Goal: Task Accomplishment & Management: Manage account settings

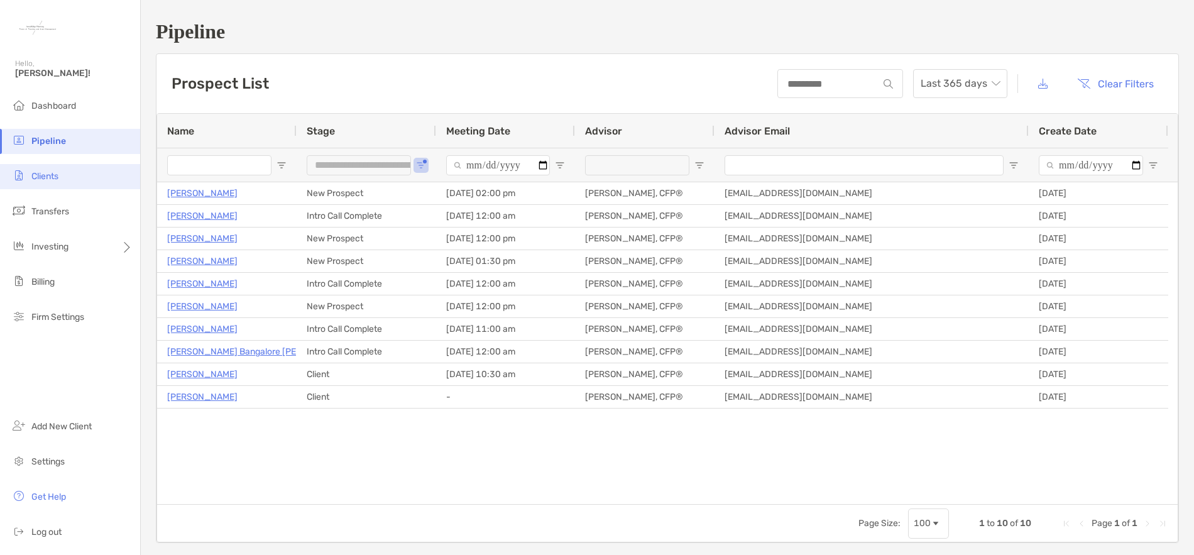
click at [43, 176] on span "Clients" at bounding box center [44, 176] width 27 height 11
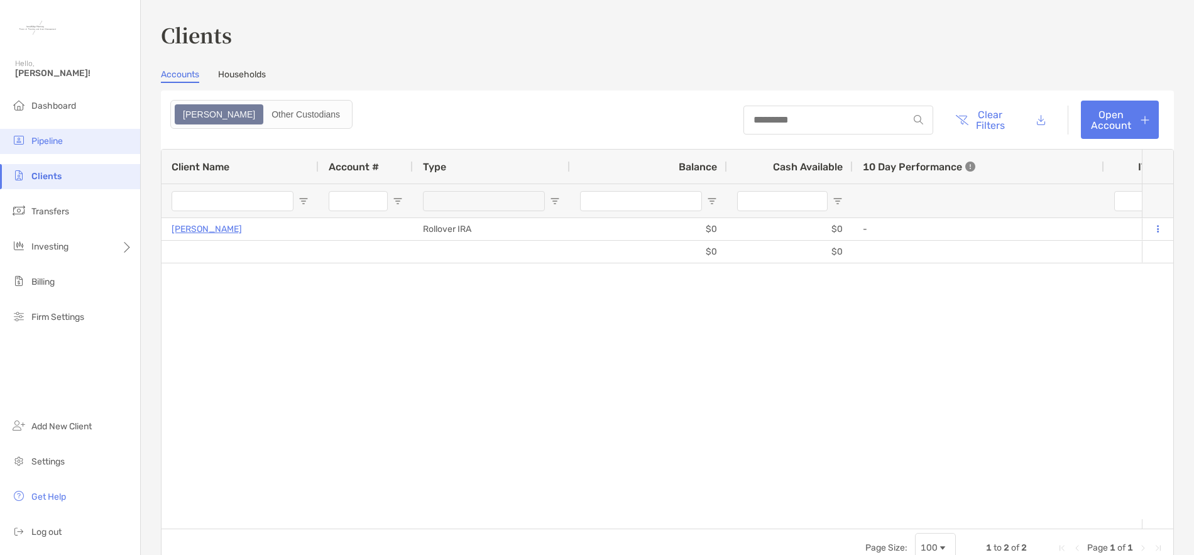
click at [47, 137] on span "Pipeline" at bounding box center [46, 141] width 31 height 11
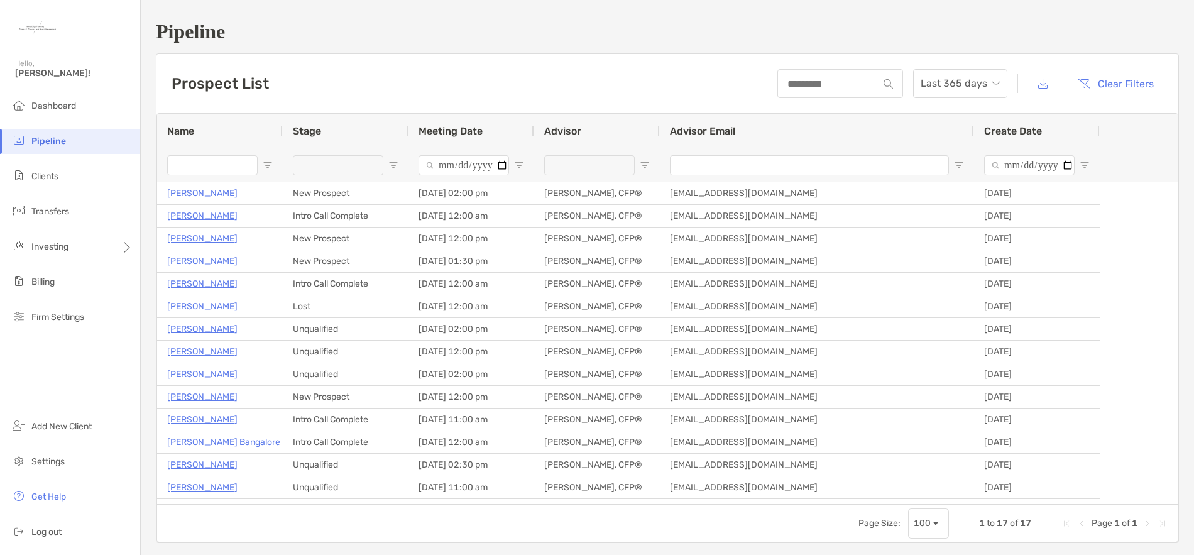
type input "**********"
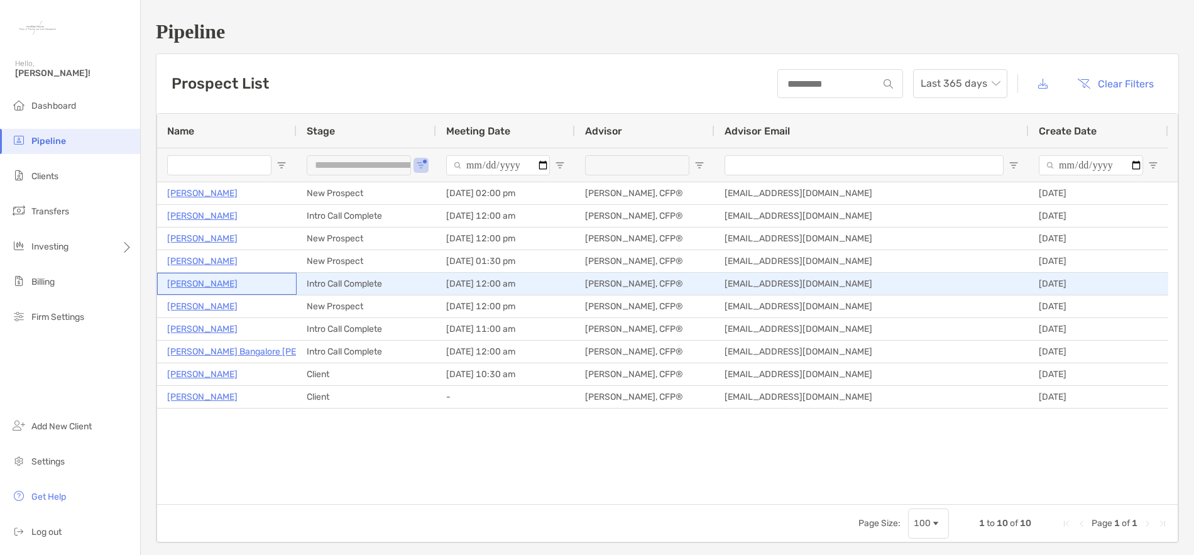
click at [191, 285] on p "[PERSON_NAME]" at bounding box center [202, 284] width 70 height 16
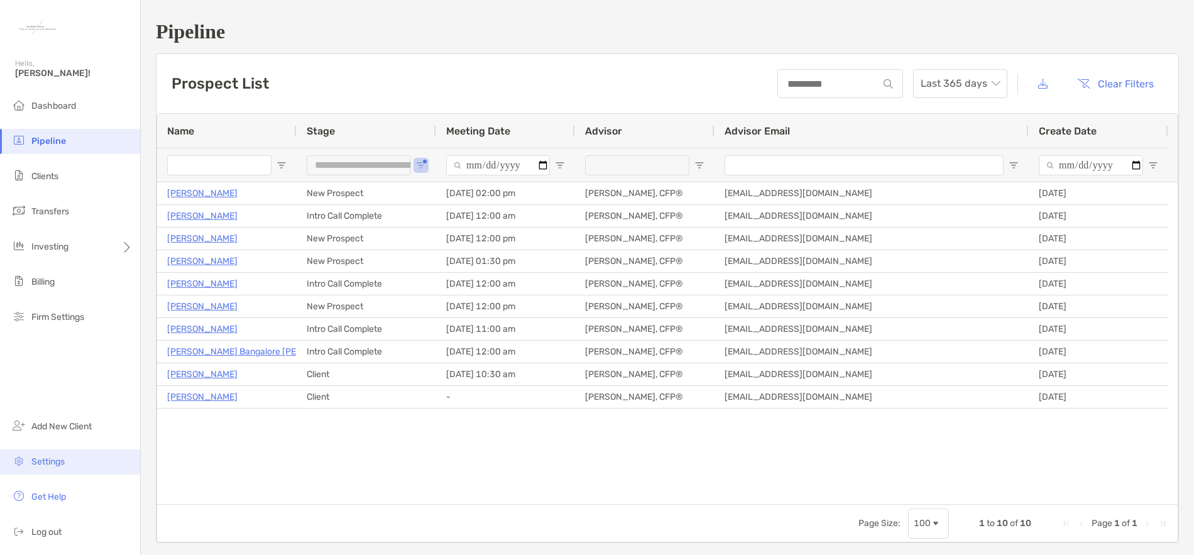
click at [67, 463] on li "Settings" at bounding box center [70, 461] width 140 height 25
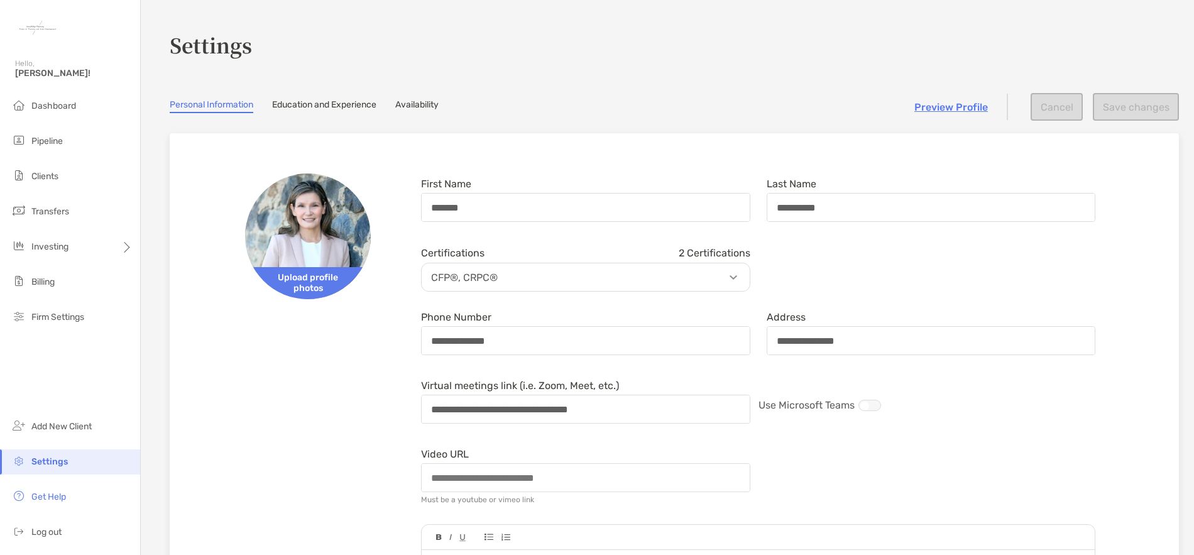
click at [415, 106] on link "Availability" at bounding box center [416, 106] width 43 height 14
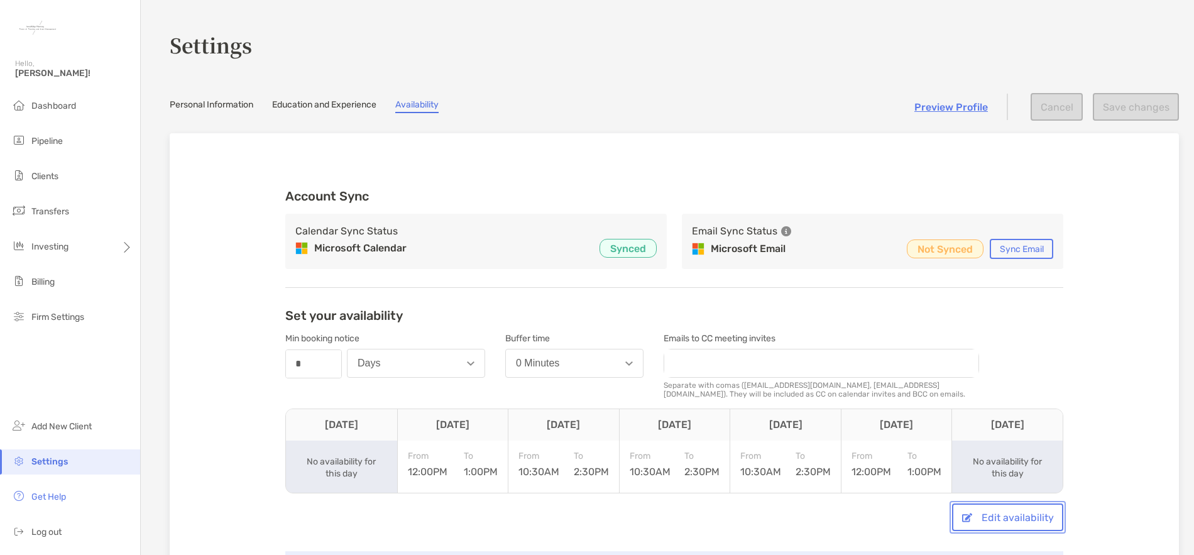
click at [980, 515] on button "Edit availability" at bounding box center [1007, 517] width 111 height 28
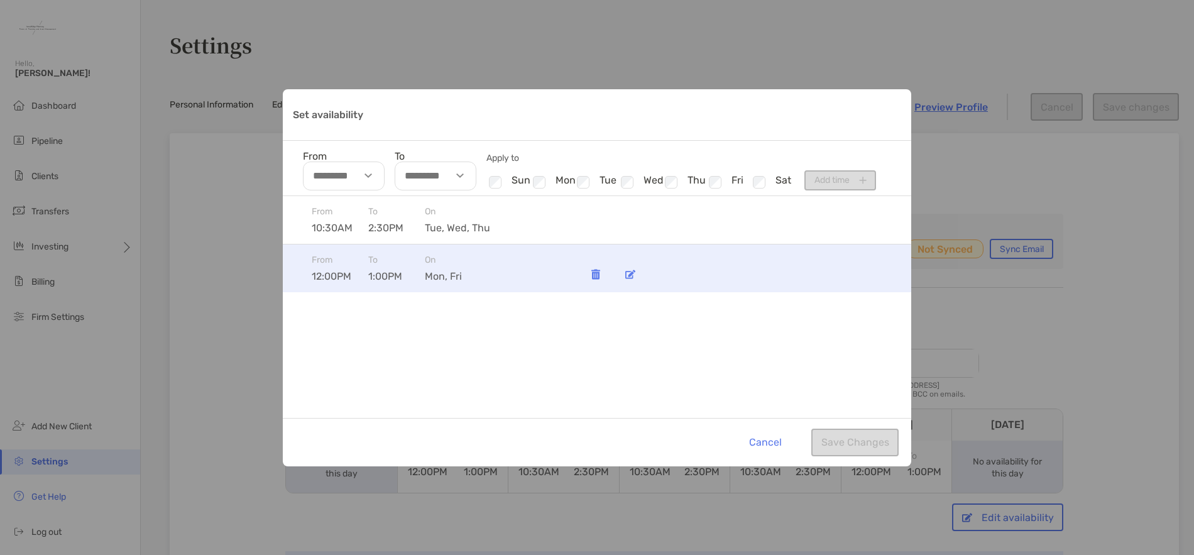
click at [623, 276] on div "Set availability" at bounding box center [630, 274] width 25 height 25
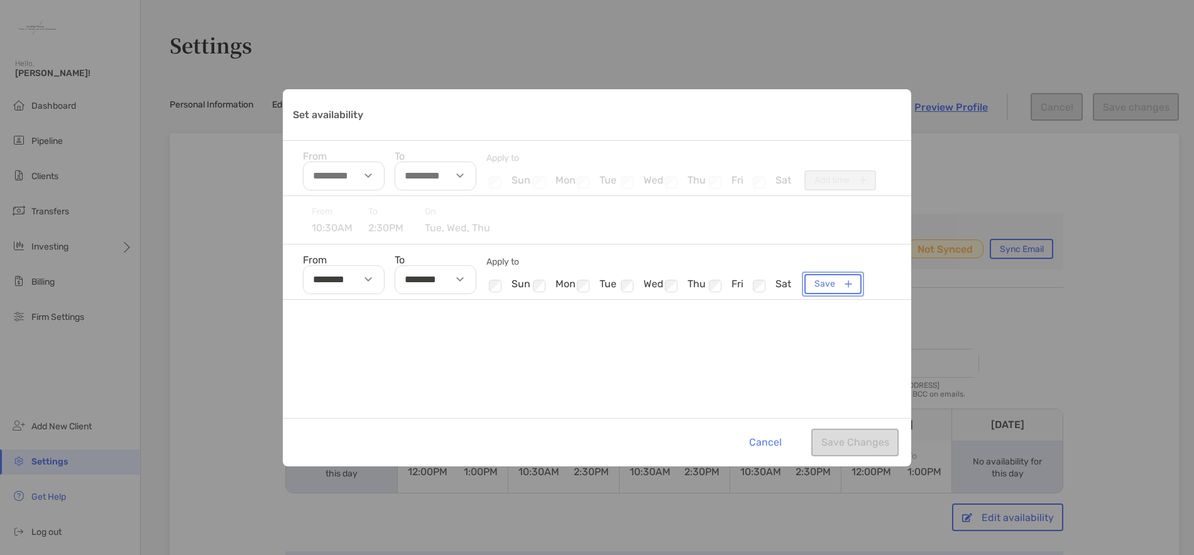
click at [829, 281] on button "Save" at bounding box center [832, 284] width 57 height 20
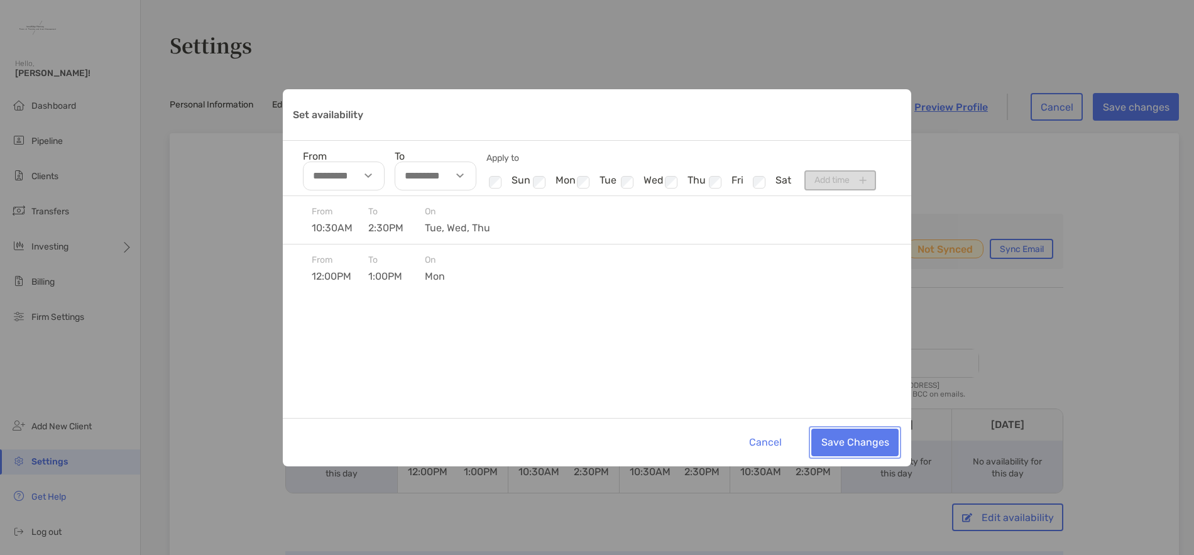
click at [860, 441] on button "Save Changes" at bounding box center [854, 443] width 87 height 28
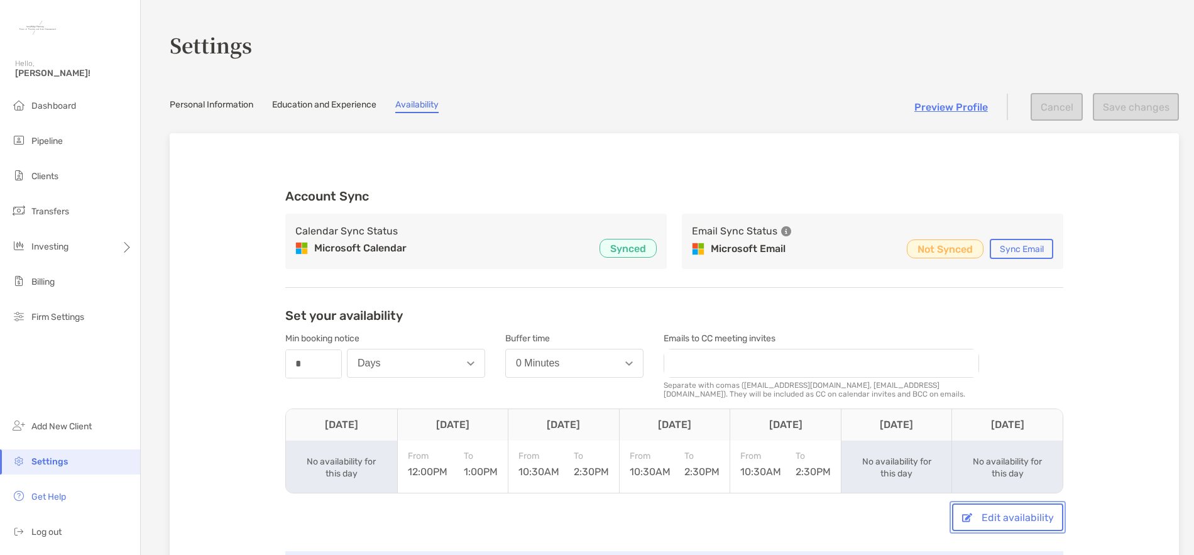
click at [1010, 522] on button "Edit availability" at bounding box center [1007, 517] width 111 height 28
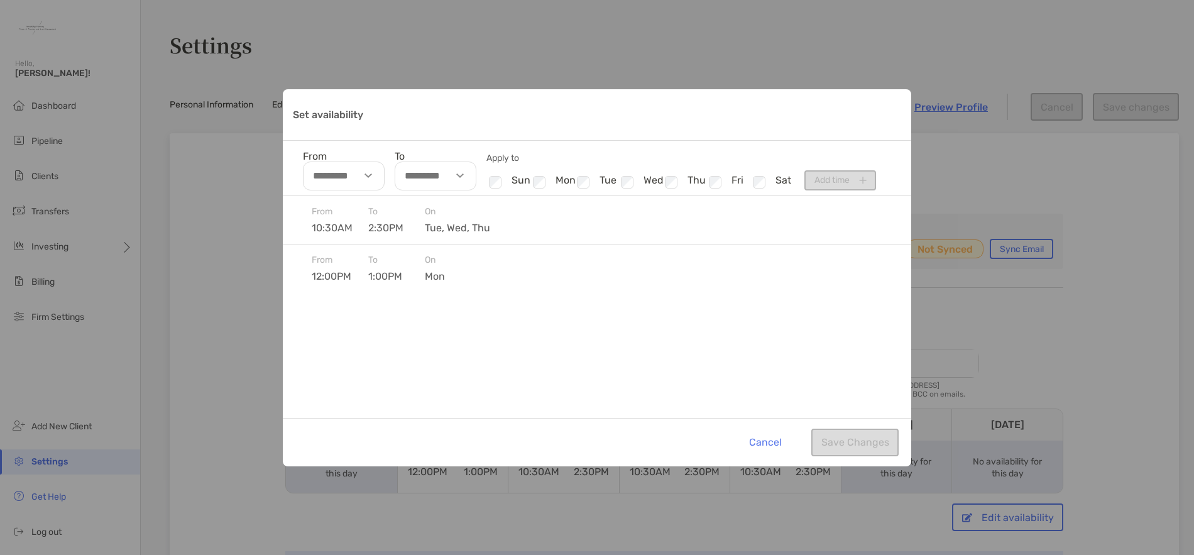
click at [1144, 413] on div "Set availability From To Apply to Checkbox sun Checkbox mon Checkbox tue Checkb…" at bounding box center [597, 277] width 1194 height 555
click at [772, 443] on button "Cancel" at bounding box center [765, 443] width 52 height 28
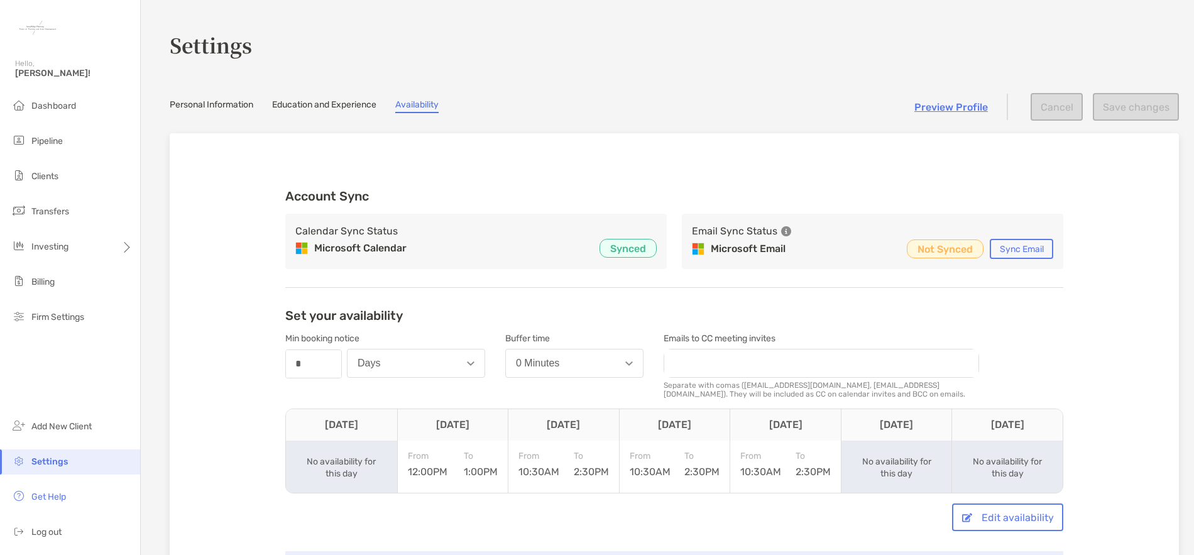
click at [1090, 442] on div "Account Sync Calendar Sync Status Microsoft Calendar Synced Email Sync Status M…" at bounding box center [674, 370] width 1009 height 474
click at [990, 521] on button "Edit availability" at bounding box center [1007, 517] width 111 height 28
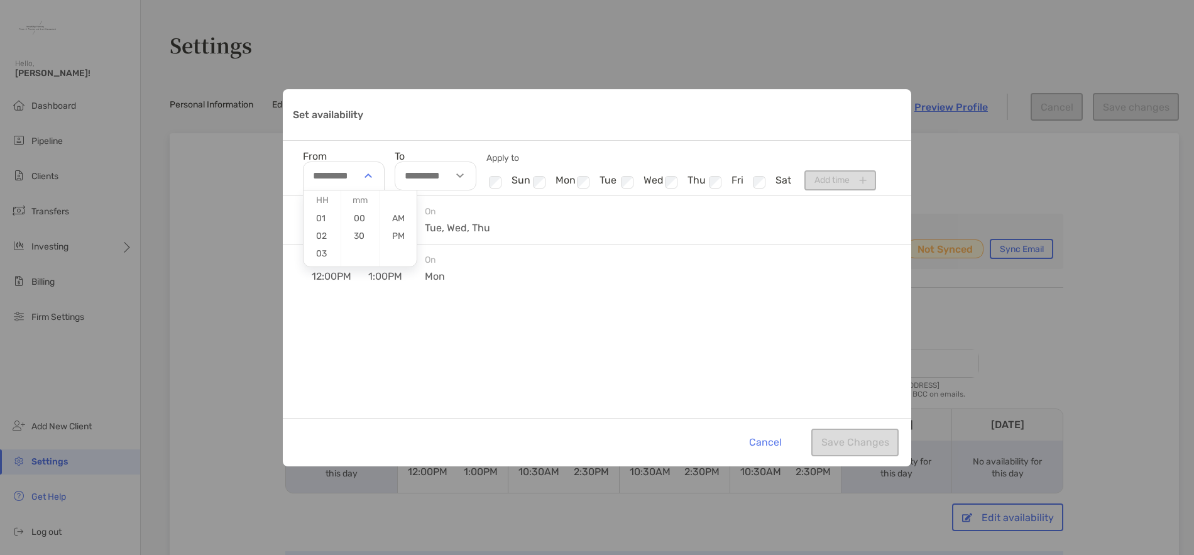
click at [372, 175] on div "Set availability" at bounding box center [370, 175] width 29 height 29
click at [527, 294] on div "From 10:30AM To 2:30PM On tue, wed, thu From 12:00PM To 1:00PM On mon" at bounding box center [597, 307] width 628 height 222
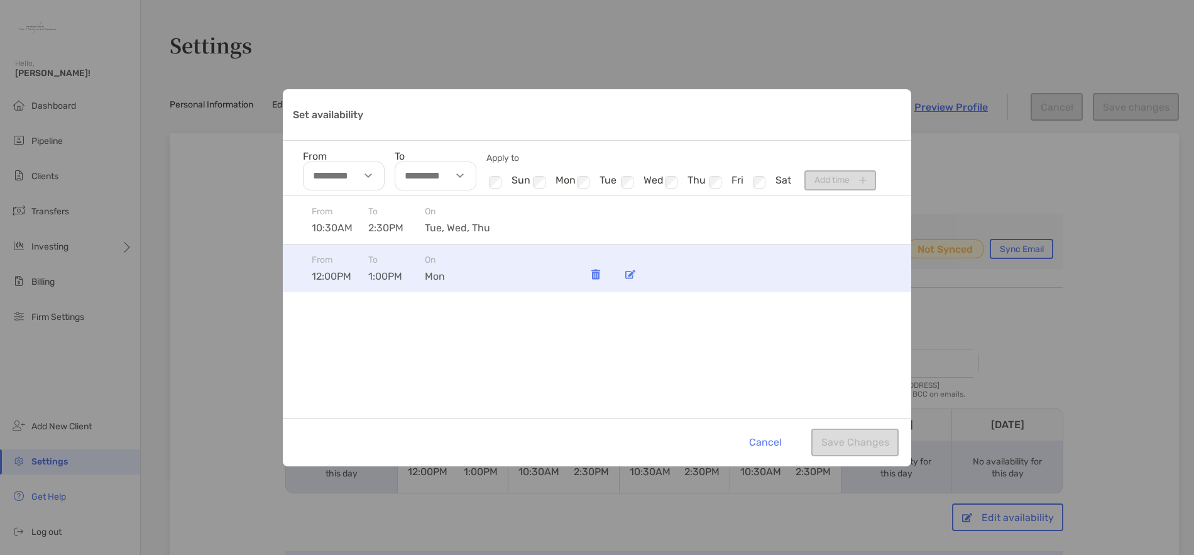
click at [627, 275] on img "Set availability" at bounding box center [630, 274] width 10 height 9
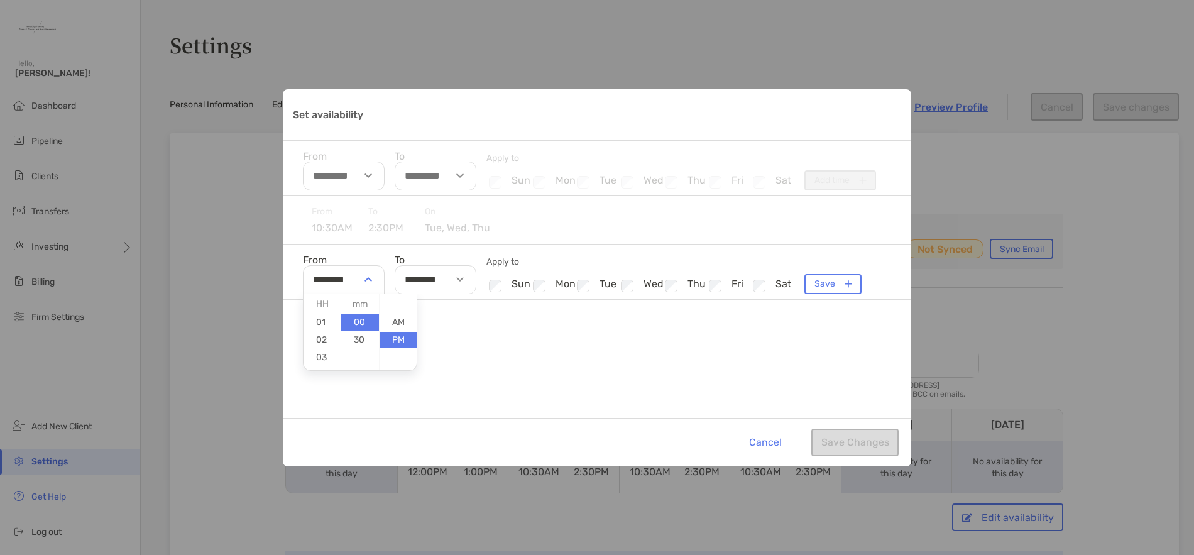
click at [375, 278] on div "Set availability" at bounding box center [370, 279] width 29 height 29
click at [321, 273] on input "********" at bounding box center [344, 279] width 82 height 29
click at [318, 280] on input "********" at bounding box center [344, 279] width 82 height 29
click at [479, 337] on div "From 10:30AM To 2:30PM On tue, wed, thu From ******** 01 02 03 04 05 06 07 08 0…" at bounding box center [597, 307] width 628 height 222
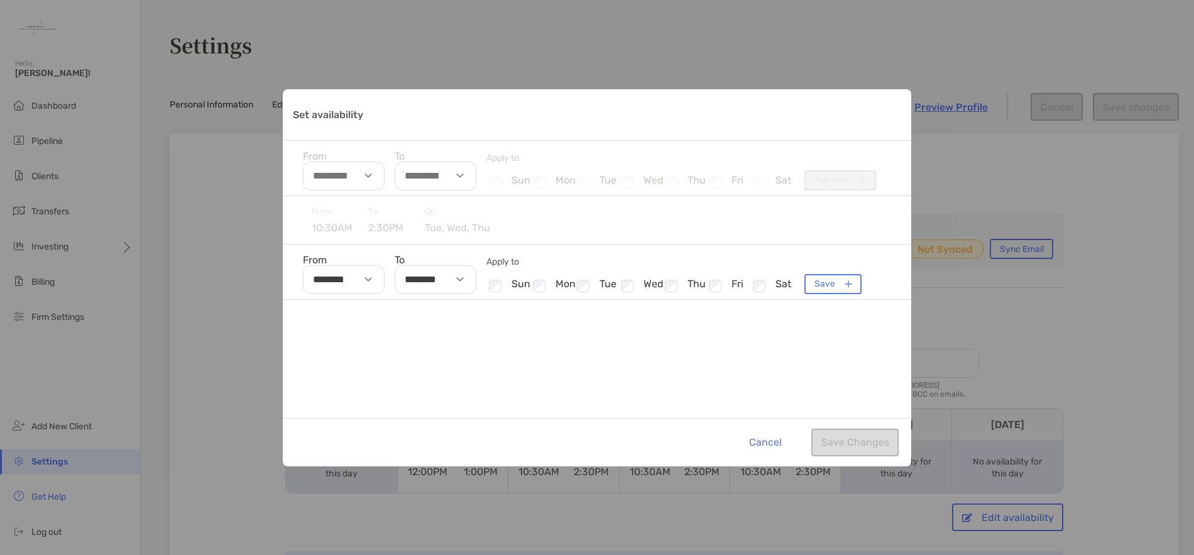
click at [366, 279] on img "Set availability" at bounding box center [368, 279] width 8 height 4
click at [318, 340] on li "11" at bounding box center [321, 343] width 37 height 16
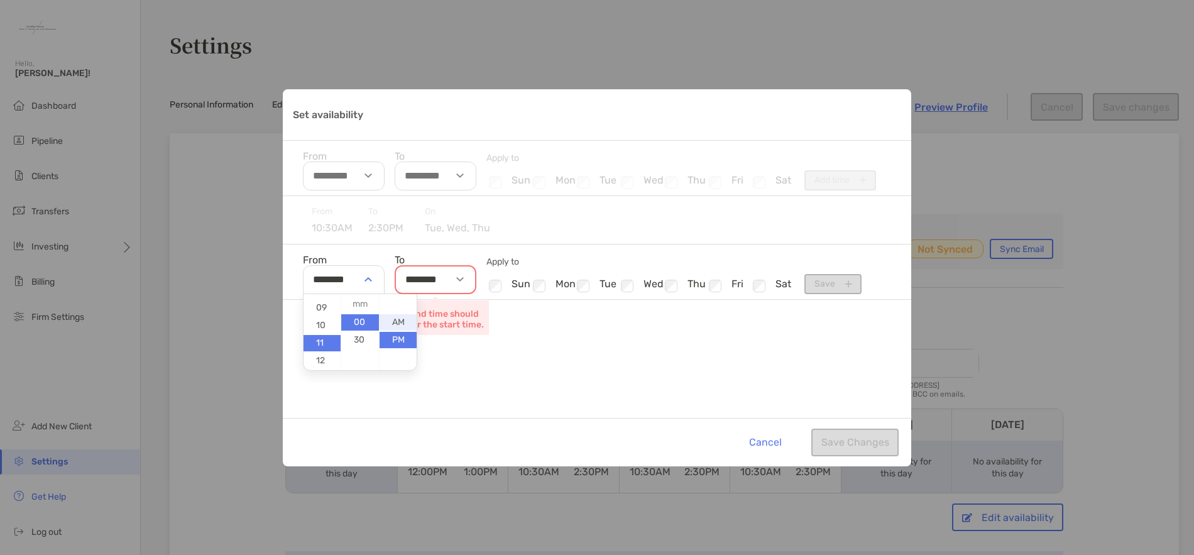
click at [400, 324] on li "AM" at bounding box center [398, 322] width 37 height 16
type input "********"
click at [460, 278] on img "Set availability" at bounding box center [460, 279] width 8 height 4
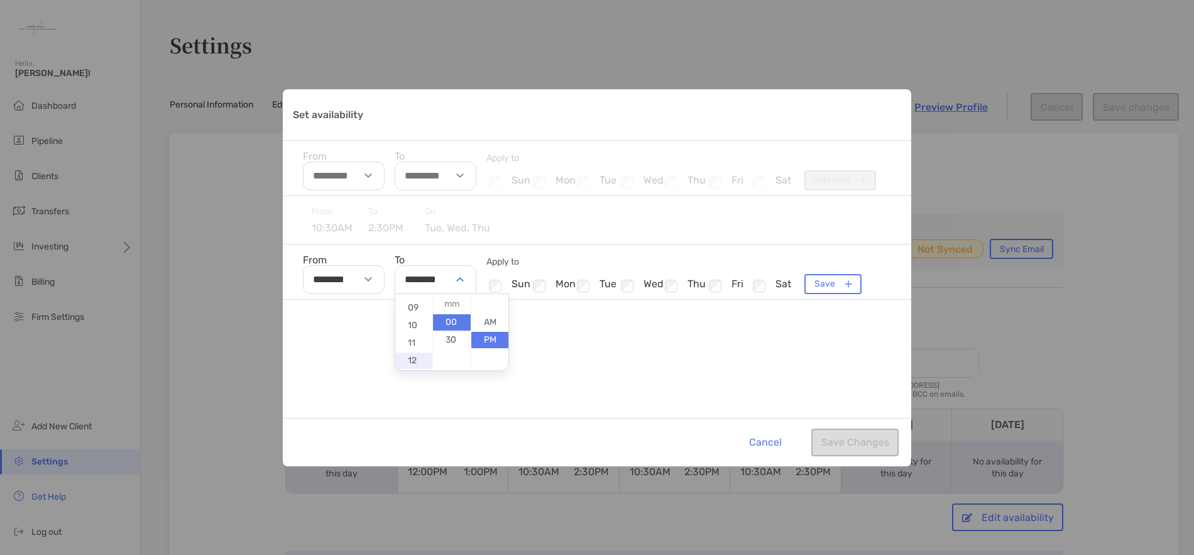
click at [408, 354] on li "12" at bounding box center [413, 361] width 37 height 16
type input "********"
click at [613, 376] on div "From 10:30AM To 2:30PM On tue, wed, thu From ******** To ******** Apply to Chec…" at bounding box center [597, 307] width 628 height 222
click at [826, 281] on button "Save" at bounding box center [832, 284] width 57 height 20
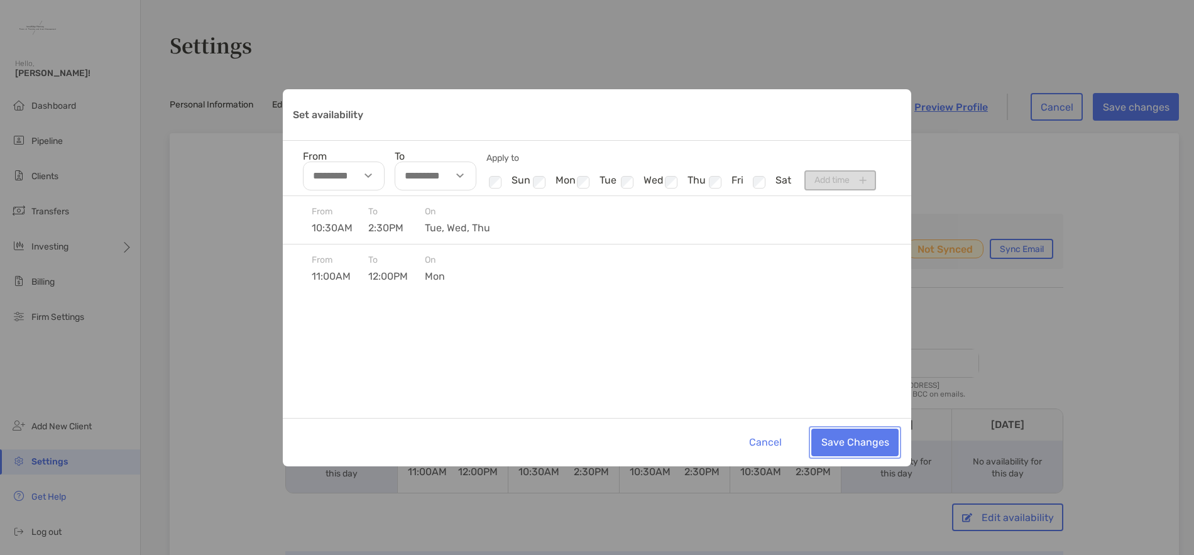
click at [841, 439] on button "Save Changes" at bounding box center [854, 443] width 87 height 28
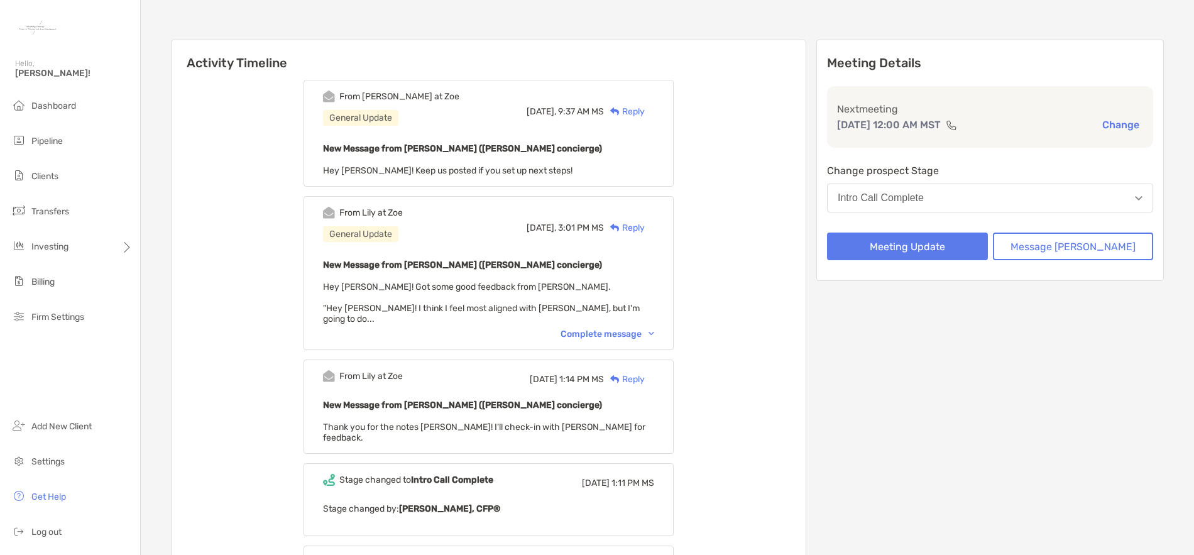
scroll to position [126, 0]
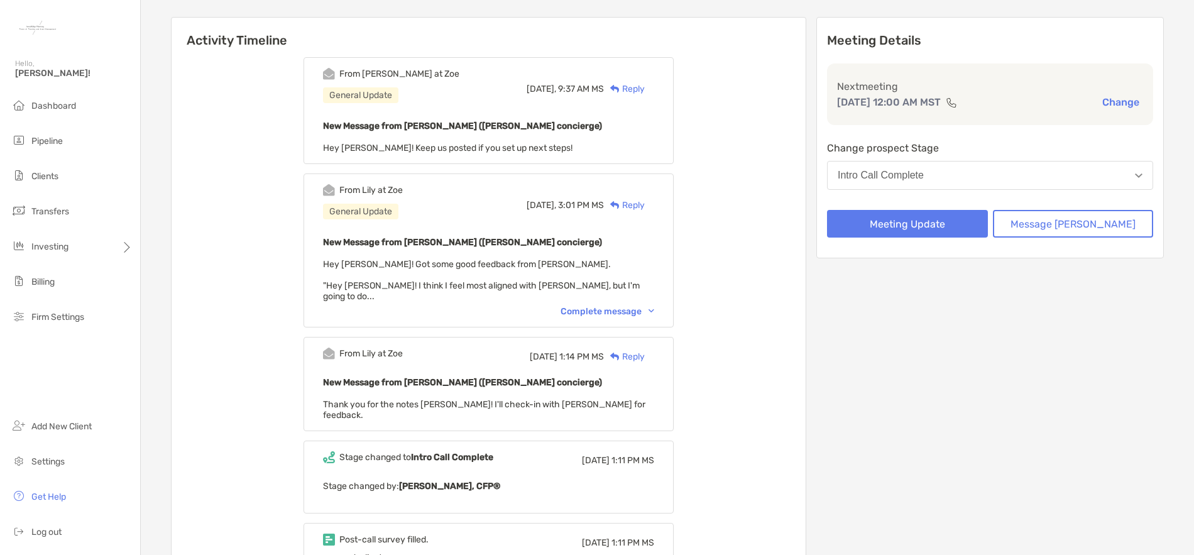
click at [631, 306] on div "Complete message" at bounding box center [607, 311] width 94 height 11
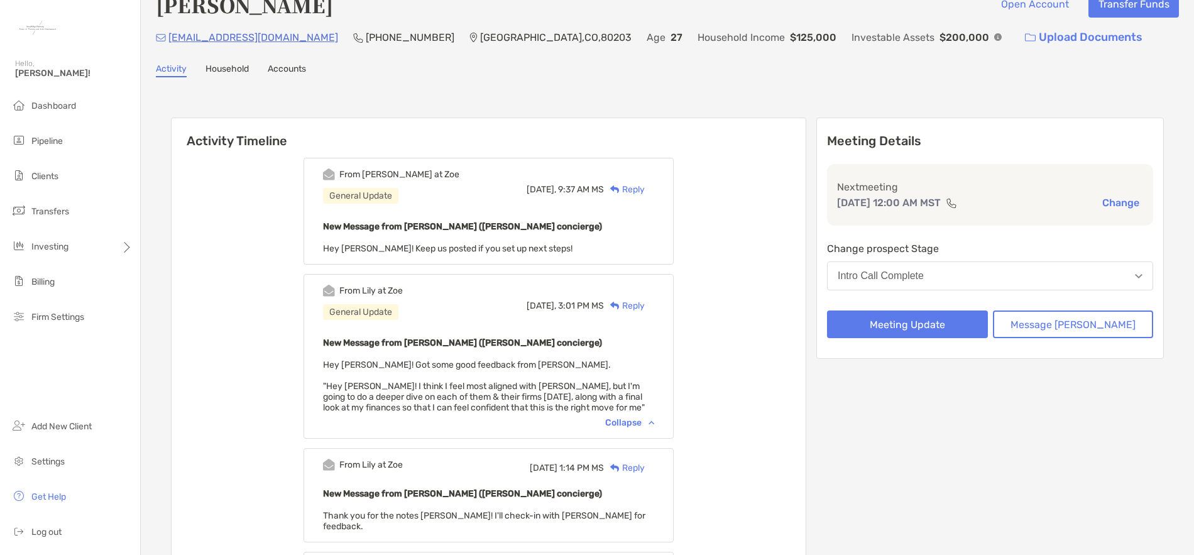
scroll to position [0, 0]
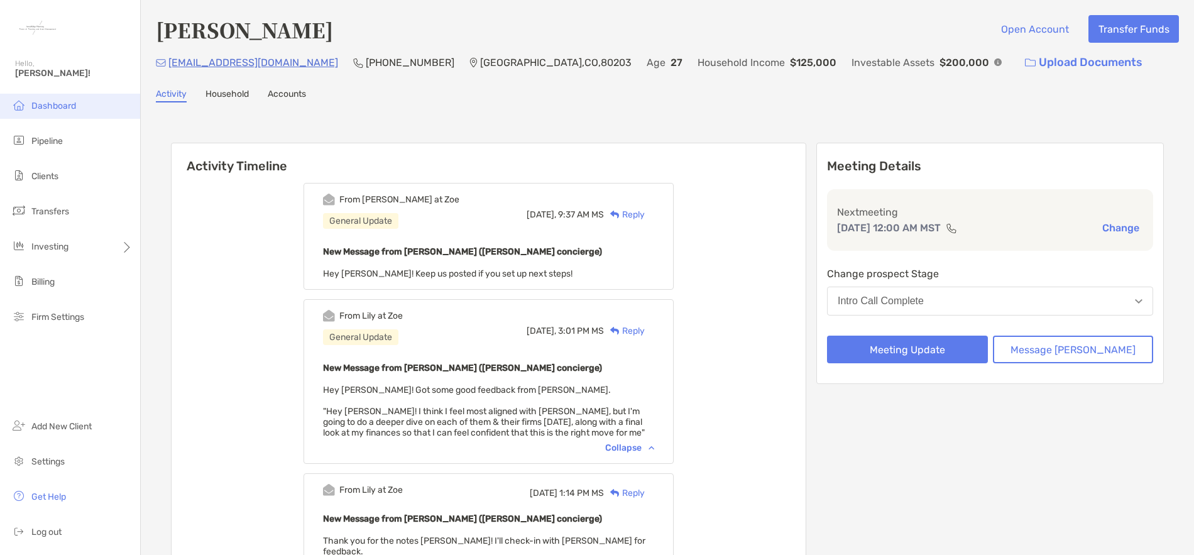
click at [75, 111] on span "Dashboard" at bounding box center [53, 106] width 45 height 11
